Goal: Entertainment & Leisure: Browse casually

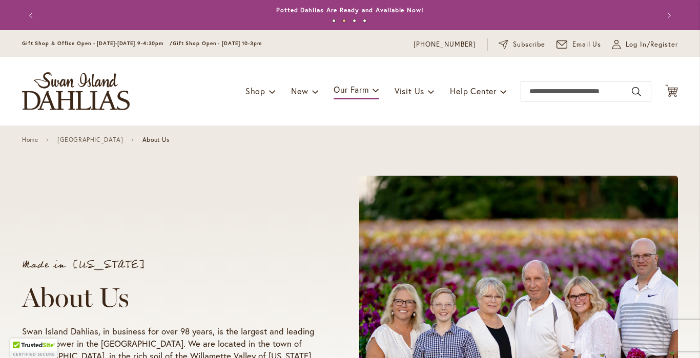
click at [10, 229] on div "Made in [US_STATE] About Us Swan Island Dahlias, in business for over 98 years,…" at bounding box center [350, 320] width 700 height 388
click at [31, 142] on link "Home" at bounding box center [30, 139] width 16 height 7
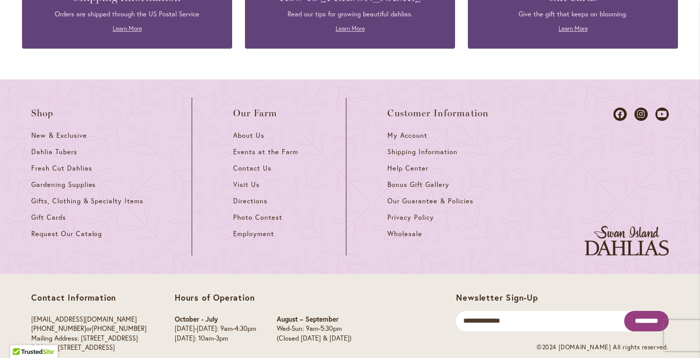
scroll to position [4562, 0]
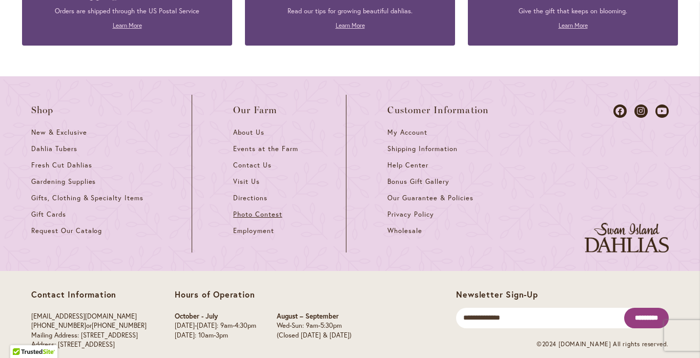
click at [252, 210] on span "Photo Contest" at bounding box center [257, 214] width 49 height 9
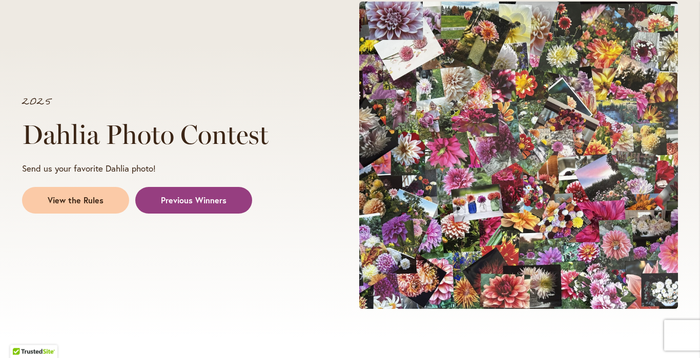
scroll to position [157, 0]
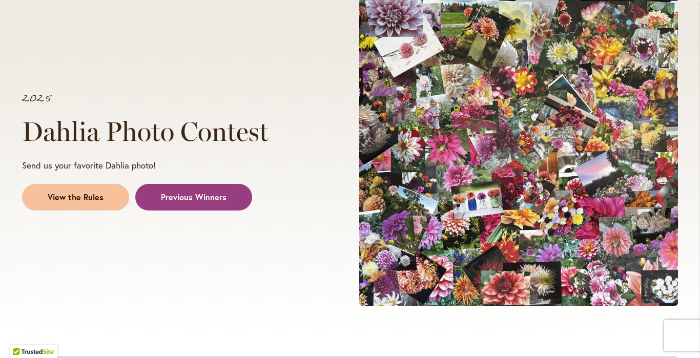
click at [78, 198] on span "View the Rules" at bounding box center [76, 198] width 56 height 12
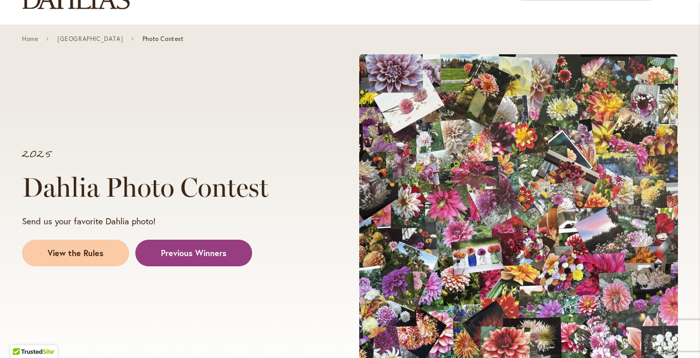
scroll to position [105, 0]
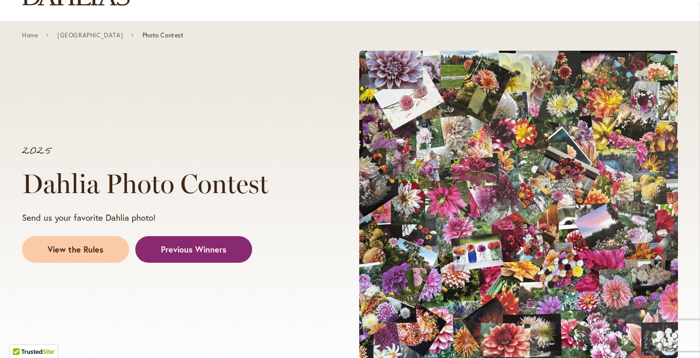
click at [179, 245] on span "Previous Winners" at bounding box center [194, 250] width 66 height 12
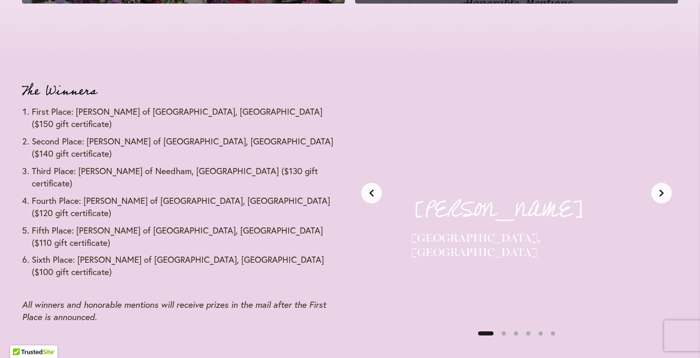
scroll to position [1210, 0]
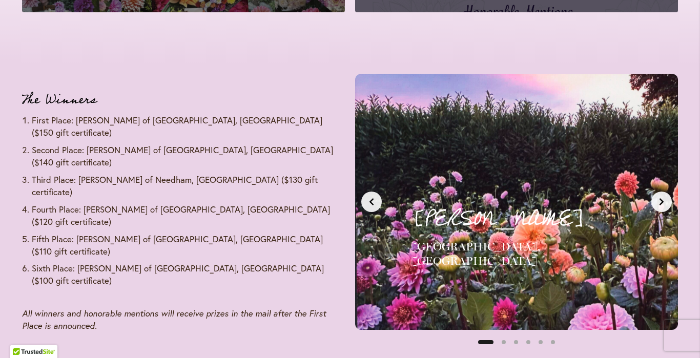
click at [663, 201] on icon "Next slide" at bounding box center [662, 201] width 4 height 7
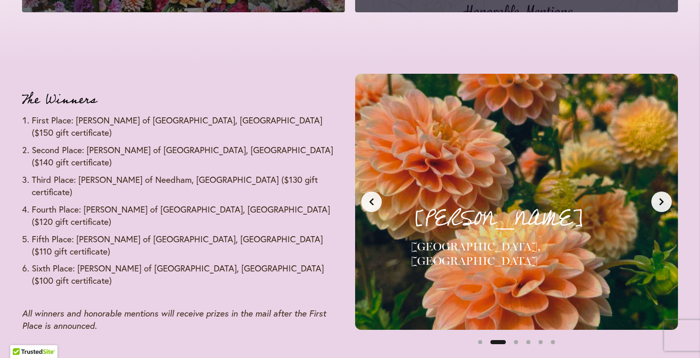
click at [663, 201] on icon "Next slide" at bounding box center [662, 201] width 4 height 7
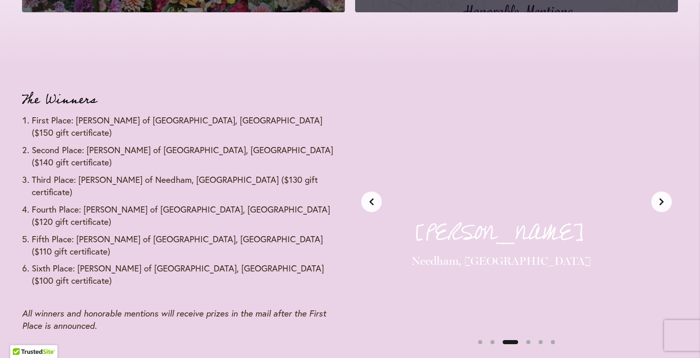
scroll to position [0, 677]
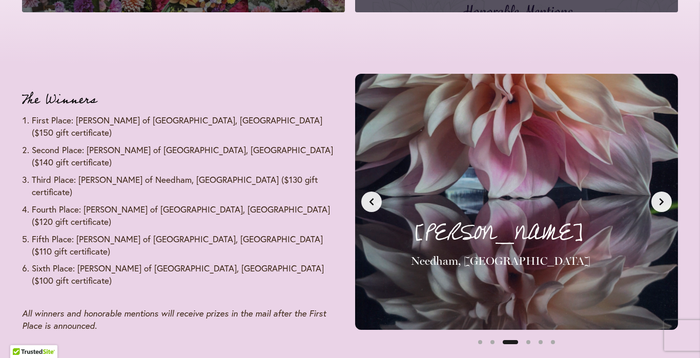
click at [663, 201] on icon "Next slide" at bounding box center [662, 201] width 4 height 7
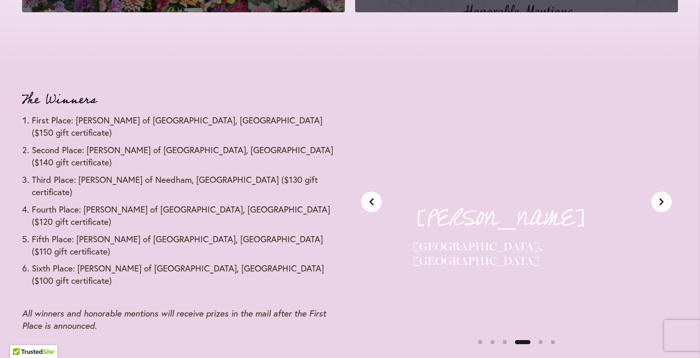
scroll to position [0, 1015]
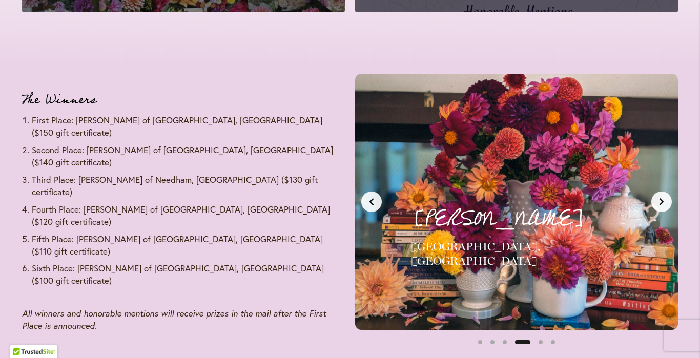
click at [375, 203] on icon "Previous slide" at bounding box center [372, 202] width 8 height 8
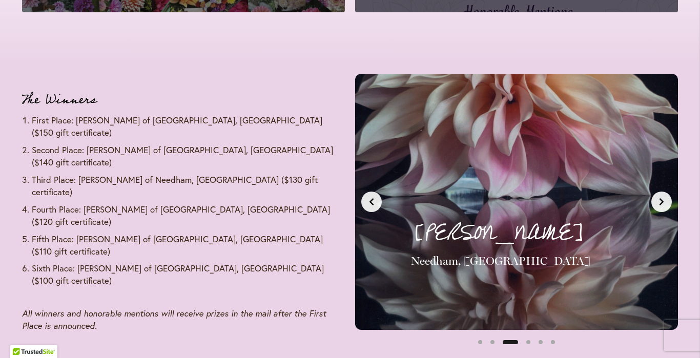
click at [375, 203] on icon "Previous slide" at bounding box center [372, 202] width 8 height 8
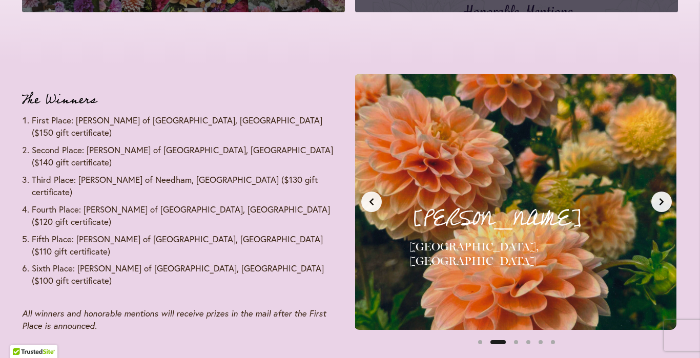
scroll to position [0, 338]
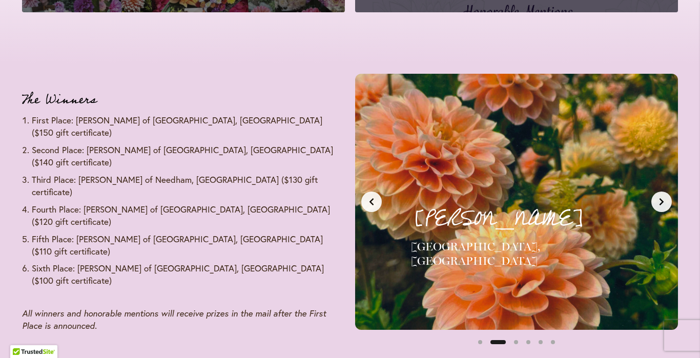
click at [375, 203] on icon "Previous slide" at bounding box center [372, 202] width 8 height 8
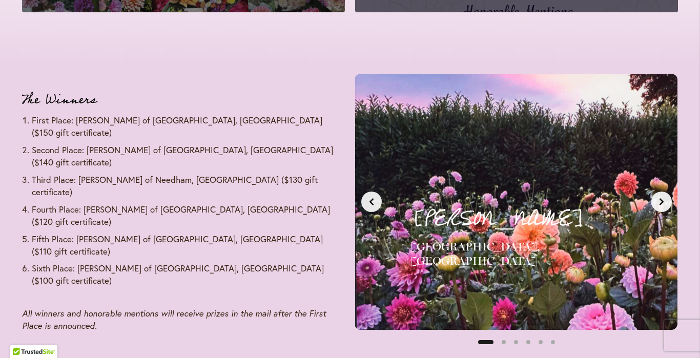
scroll to position [0, 0]
click at [375, 203] on icon "Previous slide" at bounding box center [372, 202] width 8 height 8
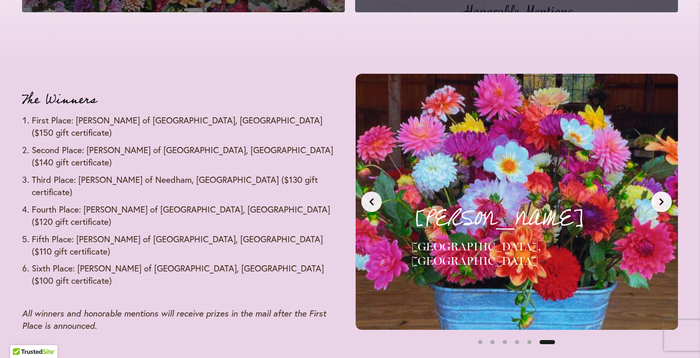
scroll to position [0, 1692]
click at [376, 197] on button "Previous slide" at bounding box center [371, 202] width 21 height 21
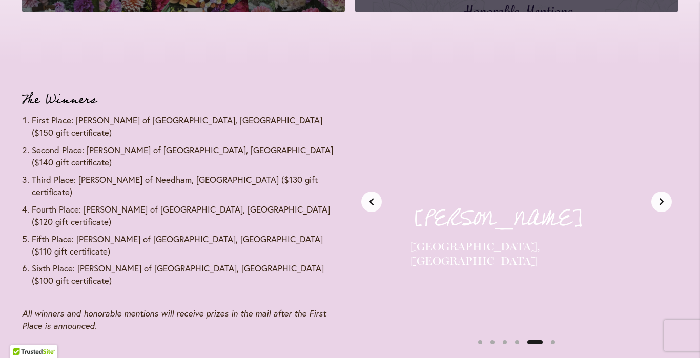
scroll to position [0, 1353]
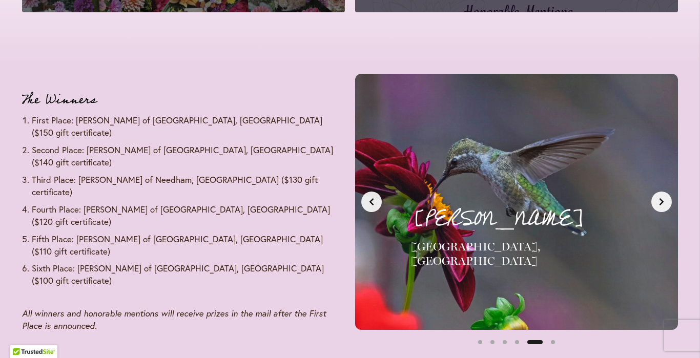
click at [376, 197] on button "Previous slide" at bounding box center [371, 202] width 21 height 21
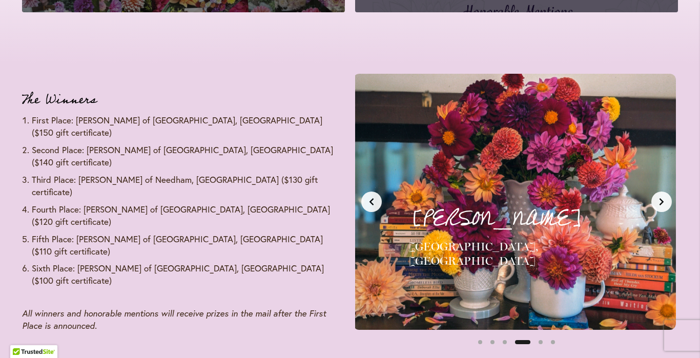
scroll to position [0, 1015]
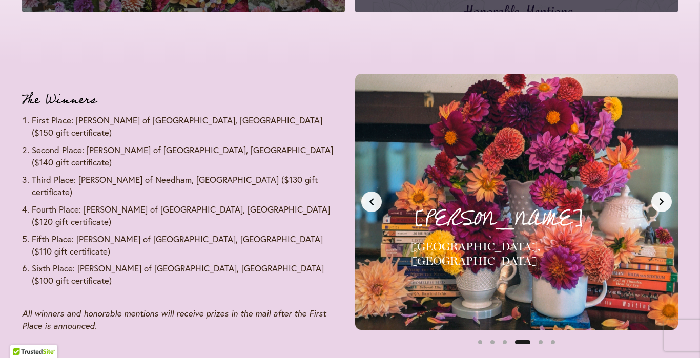
click at [376, 197] on button "Previous slide" at bounding box center [371, 202] width 21 height 21
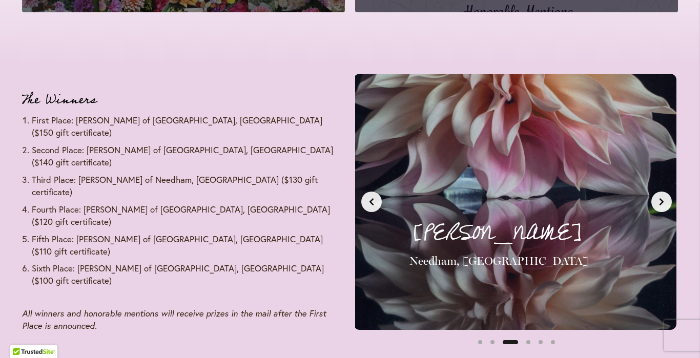
scroll to position [0, 677]
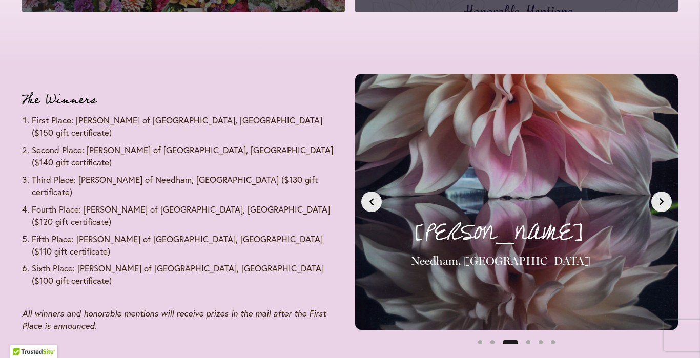
click at [376, 197] on button "Previous slide" at bounding box center [371, 202] width 21 height 21
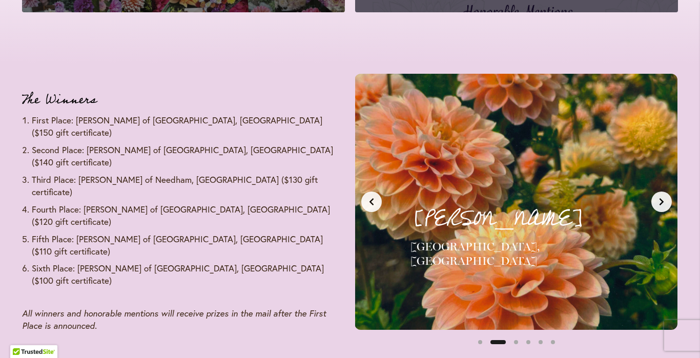
scroll to position [0, 338]
click at [376, 197] on button "Previous slide" at bounding box center [371, 202] width 21 height 21
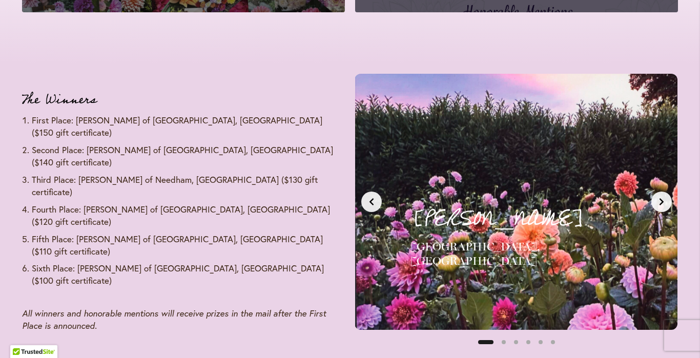
scroll to position [0, 0]
click at [665, 206] on button "Next slide" at bounding box center [662, 202] width 21 height 21
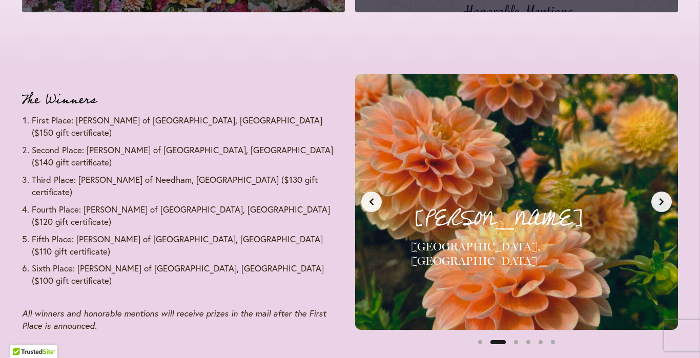
click at [665, 206] on button "Next slide" at bounding box center [662, 202] width 21 height 21
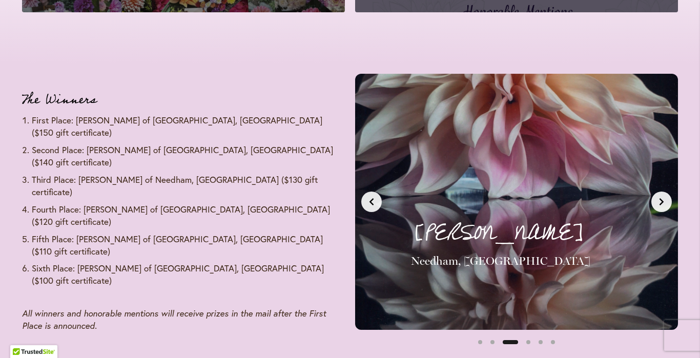
click at [665, 206] on button "Next slide" at bounding box center [662, 202] width 21 height 21
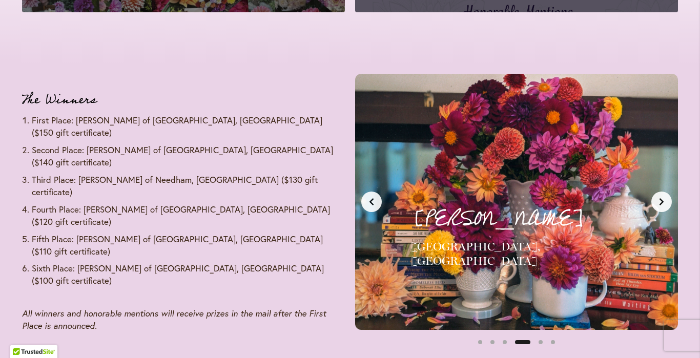
click at [665, 206] on button "Next slide" at bounding box center [662, 202] width 21 height 21
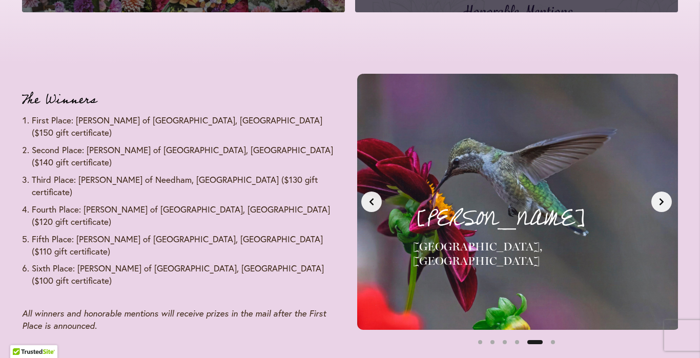
scroll to position [0, 1353]
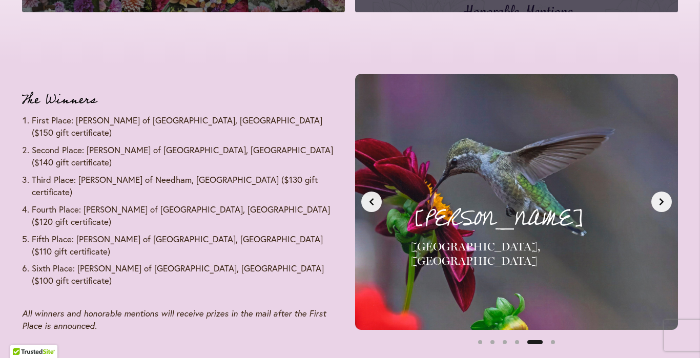
click at [665, 206] on button "Next slide" at bounding box center [662, 202] width 21 height 21
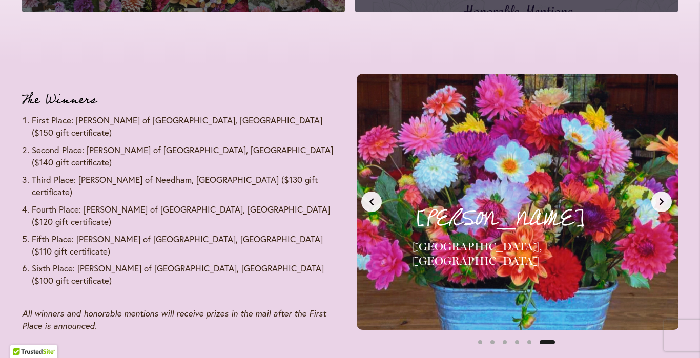
scroll to position [0, 1692]
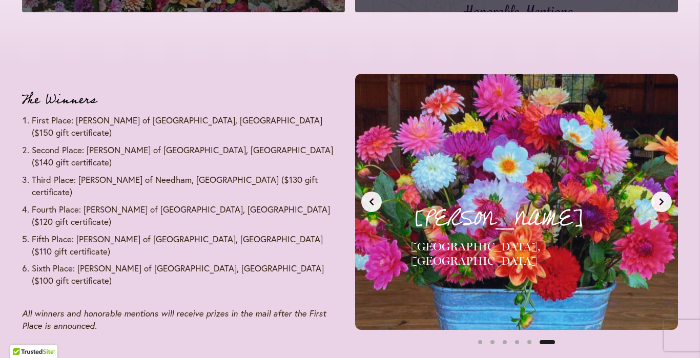
click at [665, 206] on button "Next slide" at bounding box center [662, 202] width 21 height 21
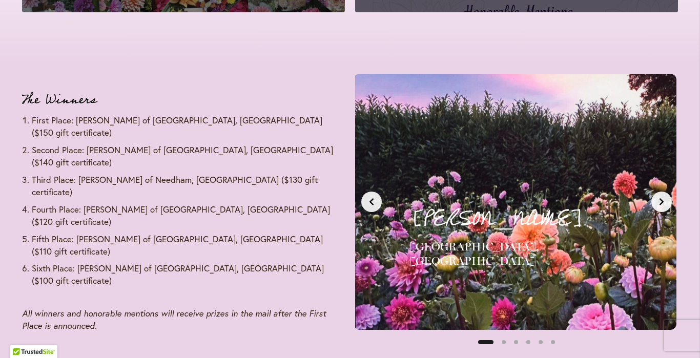
scroll to position [0, 0]
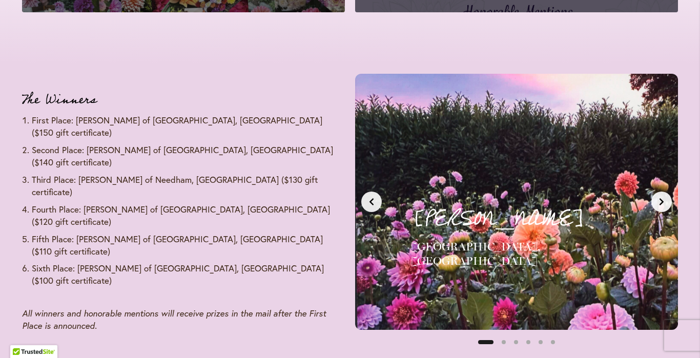
click at [376, 199] on button "Previous slide" at bounding box center [371, 202] width 21 height 21
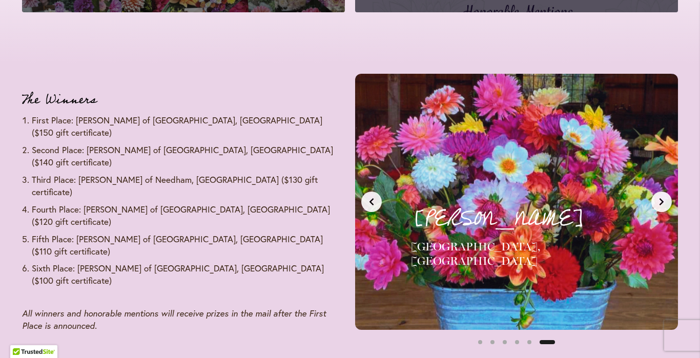
click at [376, 199] on button "Previous slide" at bounding box center [371, 202] width 21 height 21
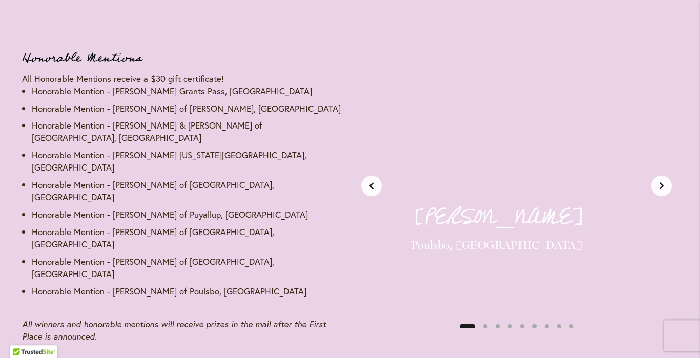
scroll to position [1576, 0]
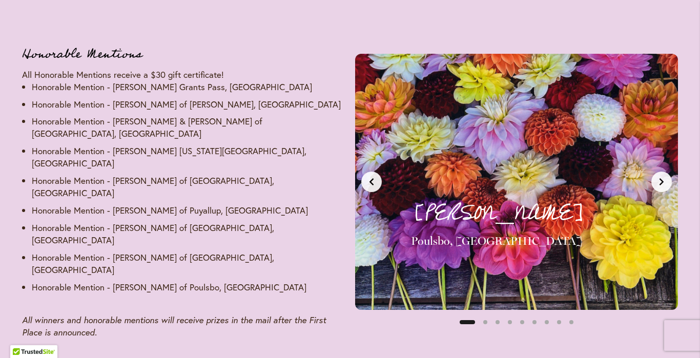
click at [658, 173] on button "Next slide" at bounding box center [662, 182] width 21 height 21
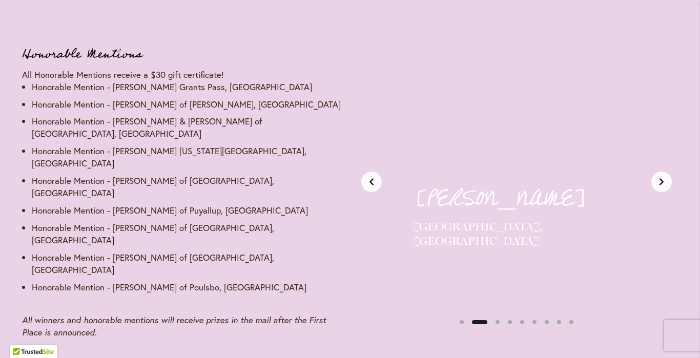
scroll to position [0, 338]
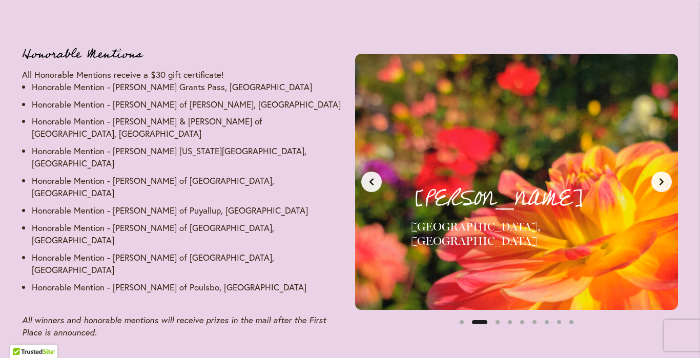
click at [658, 173] on button "Next slide" at bounding box center [662, 182] width 21 height 21
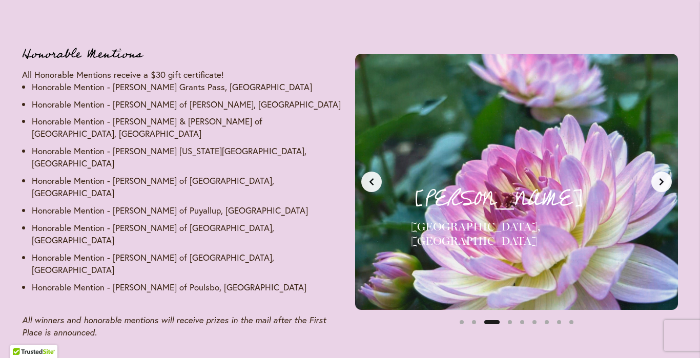
click at [658, 173] on button "Next slide" at bounding box center [662, 182] width 21 height 21
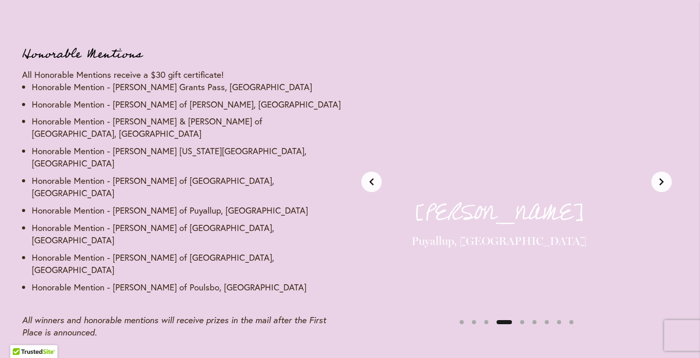
scroll to position [0, 1015]
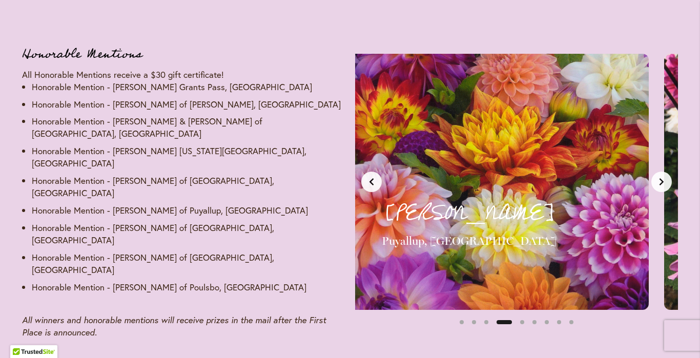
drag, startPoint x: 385, startPoint y: 176, endPoint x: 347, endPoint y: 174, distance: 38.5
click at [347, 174] on div "Honorable Mentions All Honorable Mentions receive a $30 gift certificate! Honor…" at bounding box center [350, 191] width 656 height 295
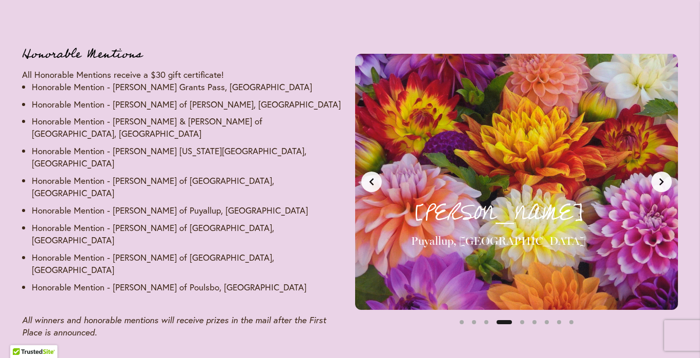
click at [371, 178] on icon "Previous slide" at bounding box center [372, 181] width 4 height 7
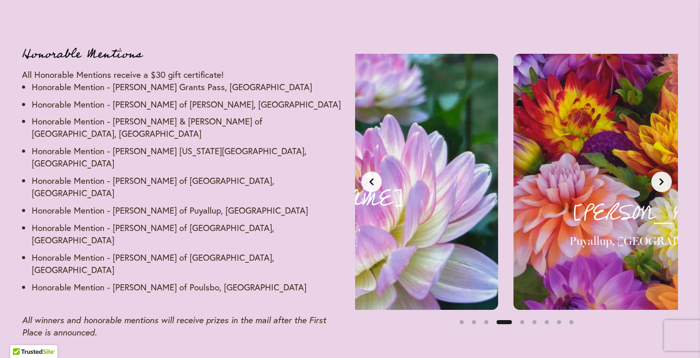
click at [371, 178] on icon "Previous slide" at bounding box center [372, 181] width 4 height 7
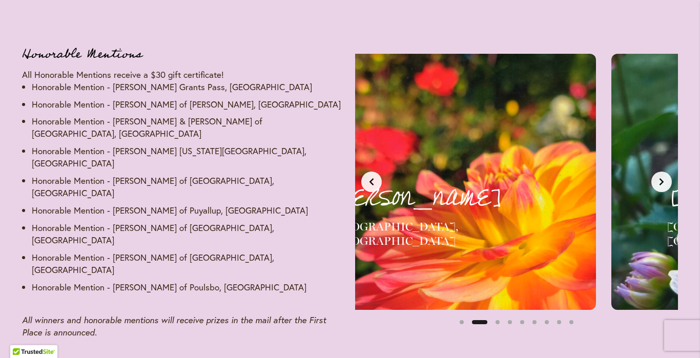
click at [371, 178] on icon "Previous slide" at bounding box center [372, 181] width 4 height 7
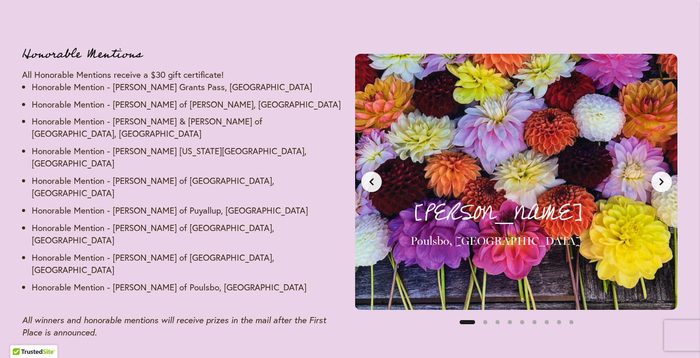
click at [371, 178] on icon "Previous slide" at bounding box center [372, 181] width 4 height 7
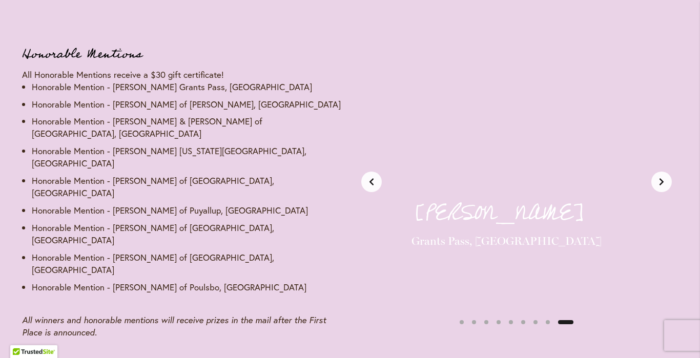
scroll to position [0, 2707]
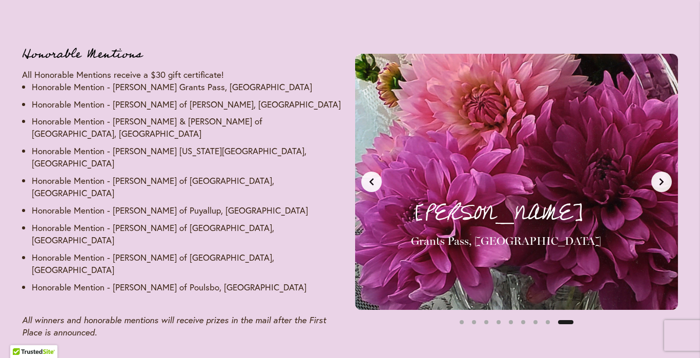
click at [664, 178] on icon "Next slide" at bounding box center [662, 182] width 8 height 8
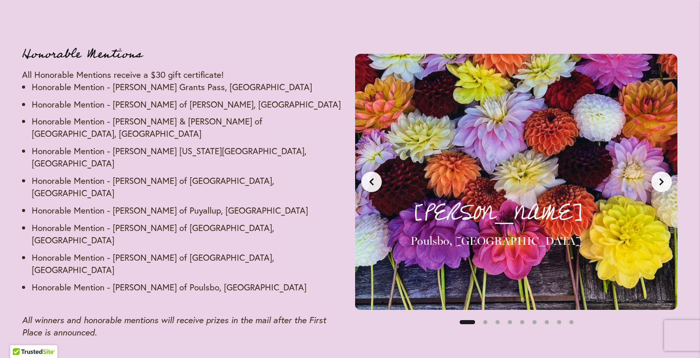
scroll to position [0, 0]
click at [664, 178] on icon "Next slide" at bounding box center [662, 182] width 8 height 8
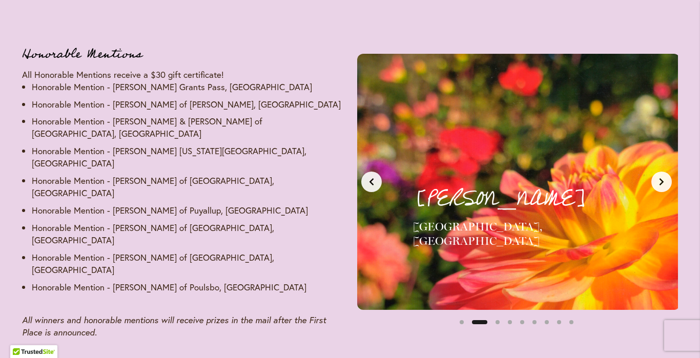
scroll to position [0, 338]
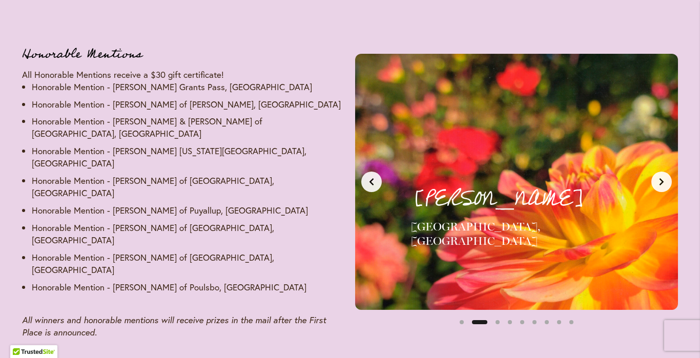
click at [664, 178] on icon "Next slide" at bounding box center [662, 182] width 8 height 8
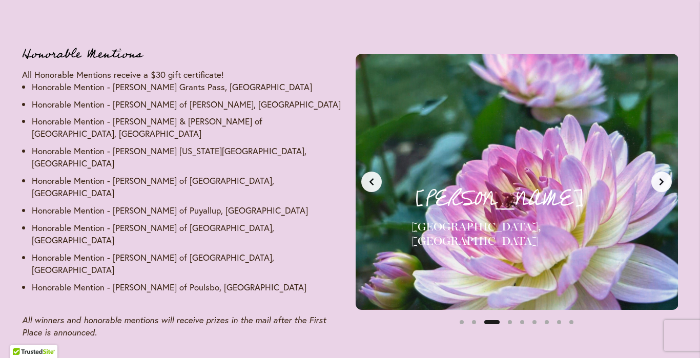
scroll to position [0, 677]
click at [664, 178] on icon "Next slide" at bounding box center [662, 182] width 8 height 8
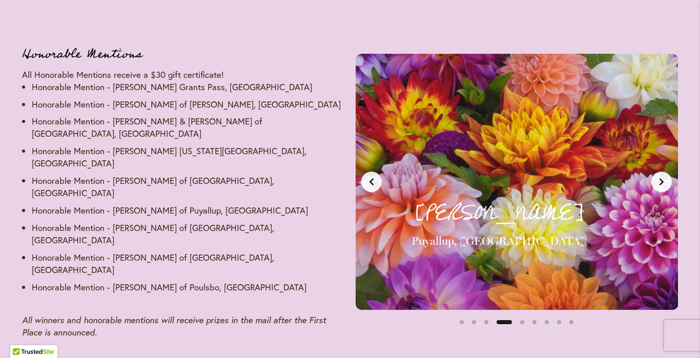
scroll to position [0, 1015]
click at [664, 178] on icon "Next slide" at bounding box center [662, 182] width 8 height 8
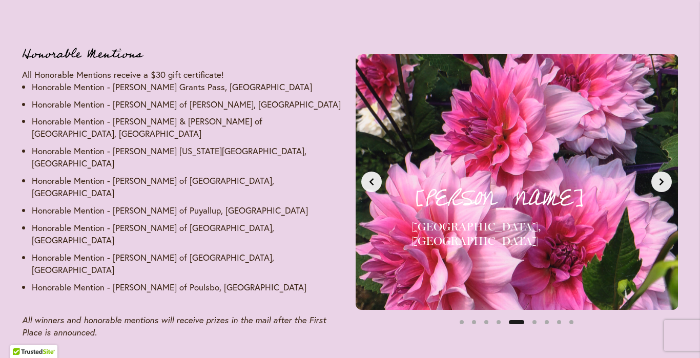
scroll to position [0, 1353]
click at [664, 178] on icon "Next slide" at bounding box center [662, 182] width 8 height 8
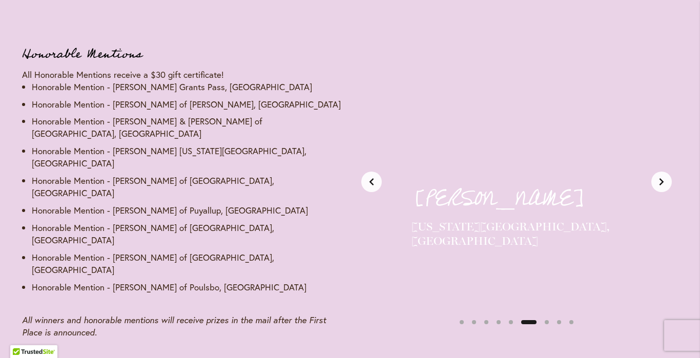
scroll to position [0, 1692]
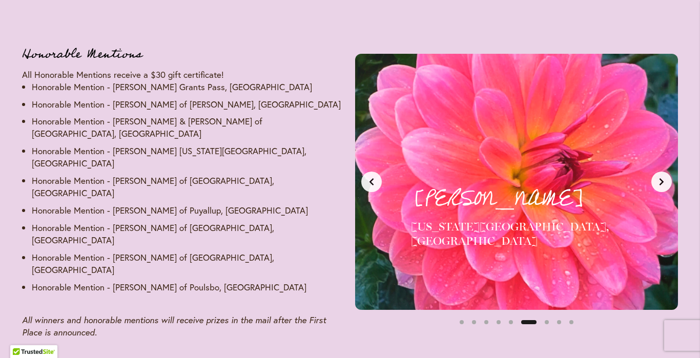
click at [664, 178] on icon "Next slide" at bounding box center [662, 182] width 8 height 8
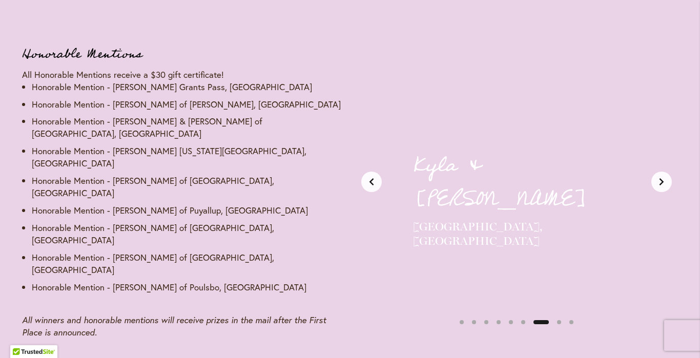
scroll to position [0, 2030]
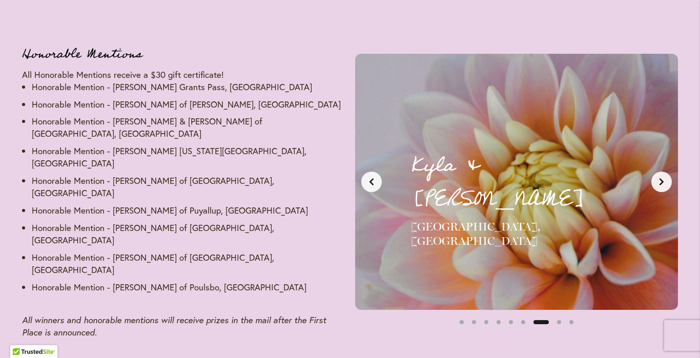
click at [664, 178] on icon "Next slide" at bounding box center [662, 182] width 8 height 8
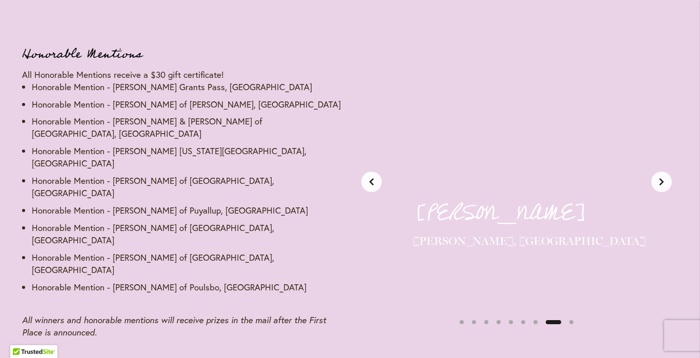
scroll to position [0, 2368]
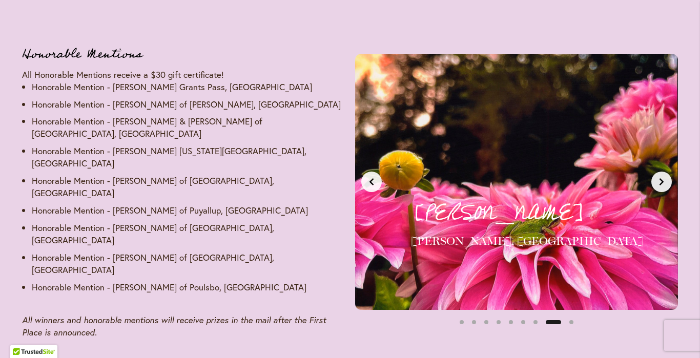
click at [664, 178] on icon "Next slide" at bounding box center [662, 182] width 8 height 8
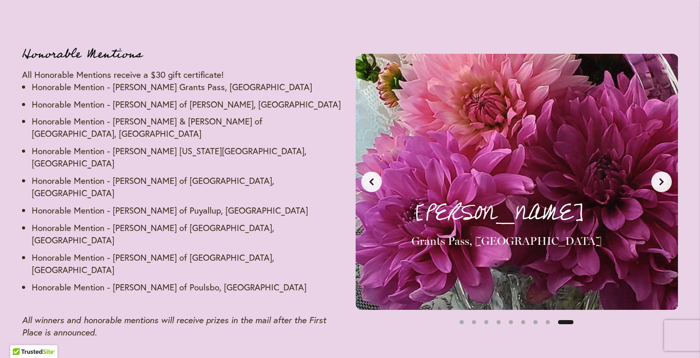
scroll to position [0, 2707]
click at [664, 178] on icon "Next slide" at bounding box center [662, 182] width 8 height 8
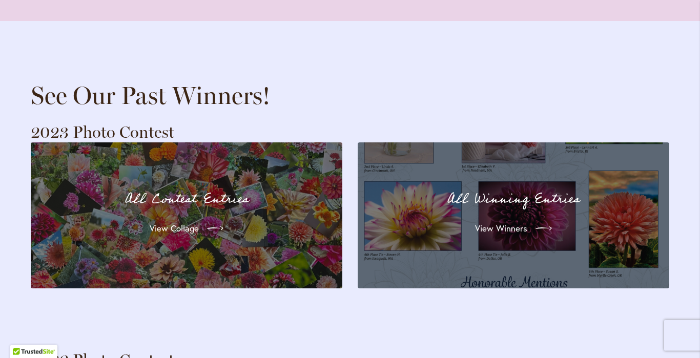
scroll to position [1968, 0]
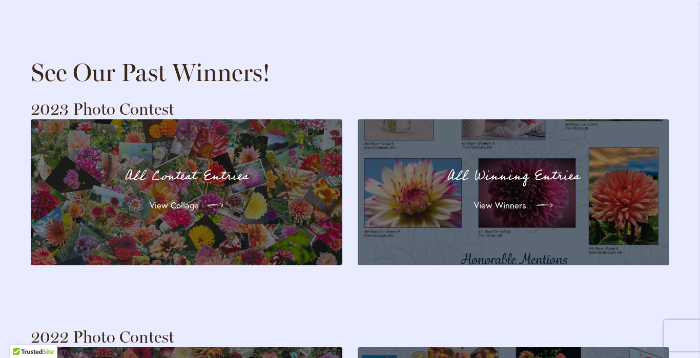
click at [507, 199] on span "View Winners" at bounding box center [500, 205] width 52 height 12
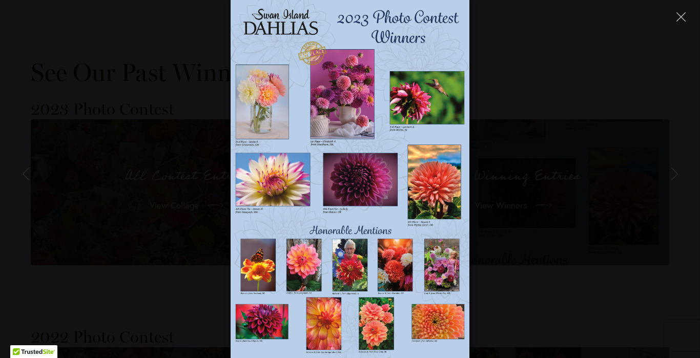
click at [535, 164] on div at bounding box center [350, 179] width 700 height 358
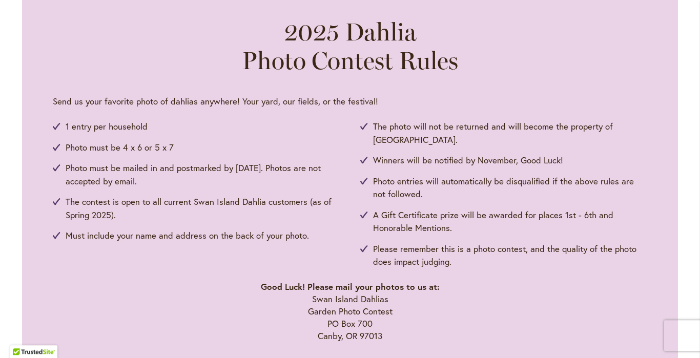
scroll to position [530, 0]
